Goal: Information Seeking & Learning: Understand process/instructions

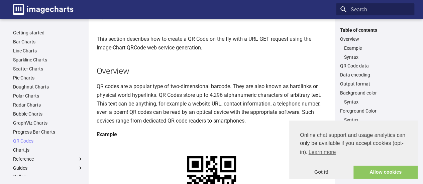
scroll to position [57, 0]
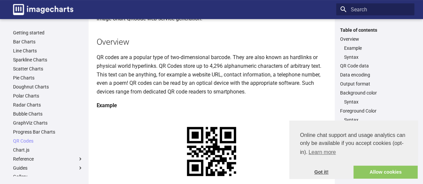
click at [326, 176] on link "Got it!" at bounding box center [321, 172] width 64 height 13
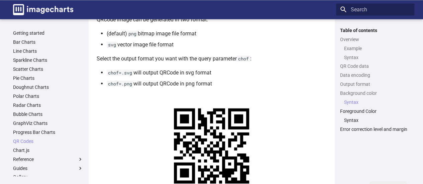
scroll to position [630, 0]
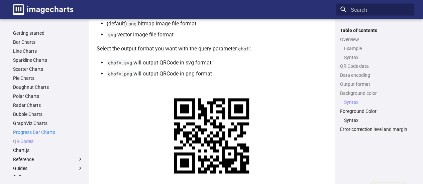
click at [31, 132] on link "Progress Bar Charts" at bounding box center [48, 132] width 70 height 6
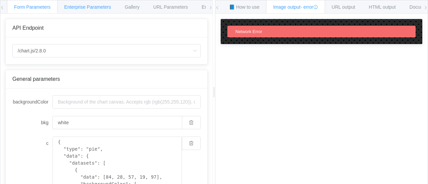
click at [94, 7] on span "Enterprise Parameters" at bounding box center [87, 6] width 47 height 5
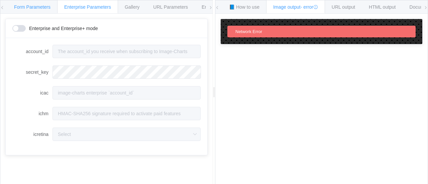
click at [32, 9] on span "Form Parameters" at bounding box center [32, 6] width 36 height 5
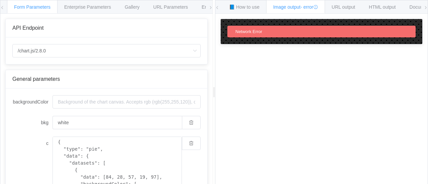
click at [426, 5] on span at bounding box center [426, 7] width 4 height 15
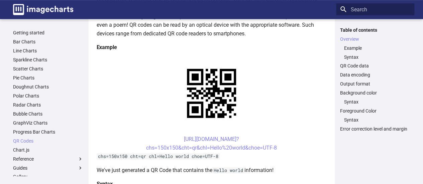
scroll to position [118, 0]
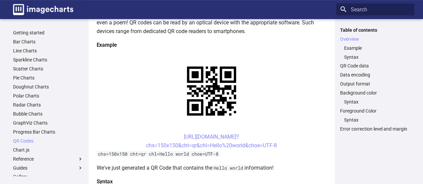
drag, startPoint x: 282, startPoint y: 79, endPoint x: 171, endPoint y: 77, distance: 110.7
click at [171, 133] on center "https://image-charts.com/chart? chs=150x150&cht=qr&chl=Hello%20world&choe=UTF-8" at bounding box center [212, 141] width 230 height 17
copy link "https://image-charts.com/chart? chs=150x150&cht=qr&chl=Hello%20world&choe=UTF-8"
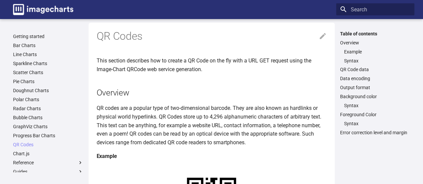
scroll to position [0, 0]
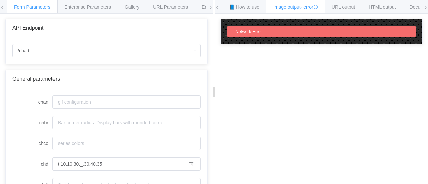
drag, startPoint x: 0, startPoint y: 0, endPoint x: 233, endPoint y: 55, distance: 239.1
click at [233, 55] on div "How to maximize Image Charts in 3 steps Read the step-by-[PERSON_NAME] to the I…" at bounding box center [321, 104] width 212 height 181
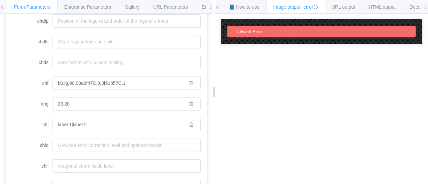
scroll to position [2, 0]
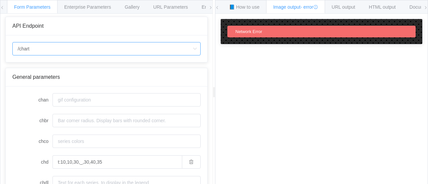
click at [184, 48] on input "/chart" at bounding box center [106, 48] width 188 height 13
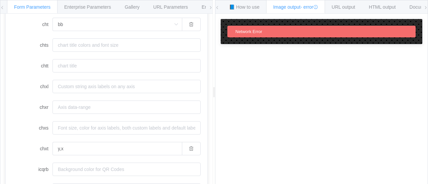
scroll to position [514, 0]
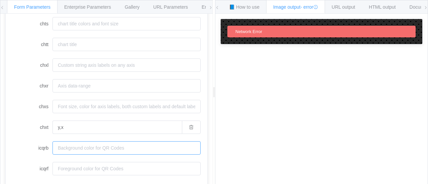
click at [96, 151] on input "icqrb" at bounding box center [126, 147] width 148 height 13
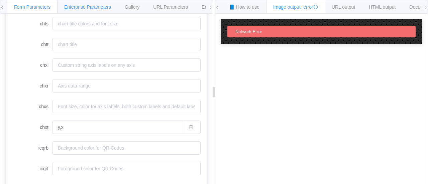
click at [86, 2] on div "Enterprise Parameters" at bounding box center [87, 6] width 61 height 13
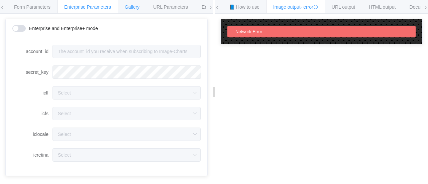
click at [132, 5] on span "Gallery" at bounding box center [132, 6] width 15 height 5
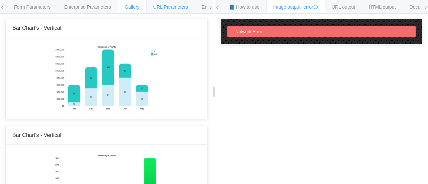
click at [172, 6] on span "URL Parameters" at bounding box center [170, 6] width 35 height 5
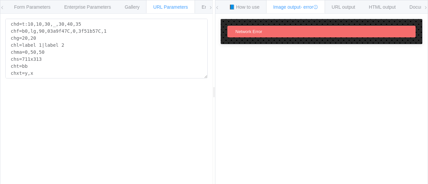
click at [294, 30] on div "Network Error" at bounding box center [321, 32] width 188 height 12
click at [250, 6] on span "📘 How to use" at bounding box center [244, 6] width 30 height 5
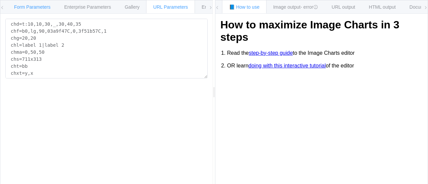
click at [25, 5] on span "Form Parameters" at bounding box center [32, 6] width 36 height 5
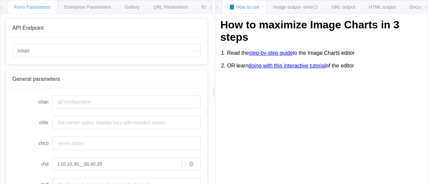
click at [1, 8] on icon at bounding box center [2, 8] width 4 height 4
click at [209, 8] on icon at bounding box center [211, 8] width 4 height 4
click at [130, 6] on span "URL Parameters" at bounding box center [140, 6] width 35 height 5
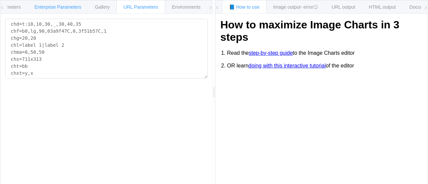
click at [71, 6] on span "Enterprise Parameters" at bounding box center [57, 6] width 47 height 5
